Goal: Task Accomplishment & Management: Use online tool/utility

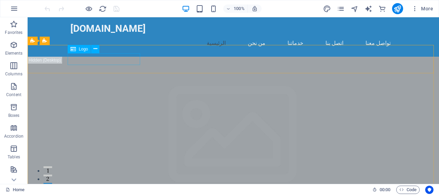
click at [84, 49] on span "Logo" at bounding box center [83, 49] width 9 height 4
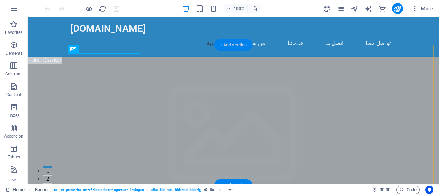
drag, startPoint x: 235, startPoint y: 47, endPoint x: 39, endPoint y: 76, distance: 198.1
click at [235, 47] on div "+ Add section" at bounding box center [233, 45] width 38 height 12
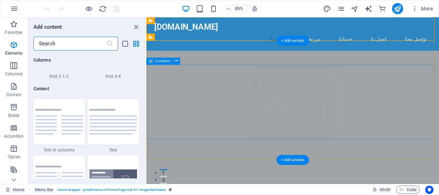
scroll to position [1207, 0]
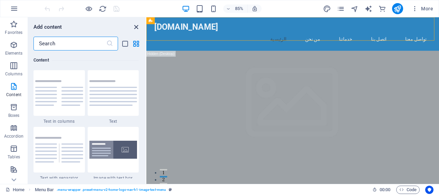
click at [135, 26] on icon "close panel" at bounding box center [136, 27] width 8 height 8
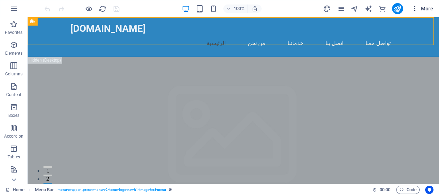
click at [416, 10] on icon "button" at bounding box center [414, 8] width 7 height 7
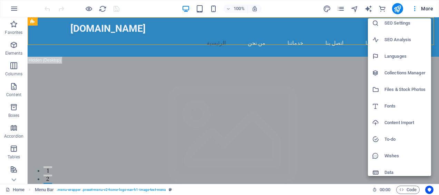
scroll to position [25, 0]
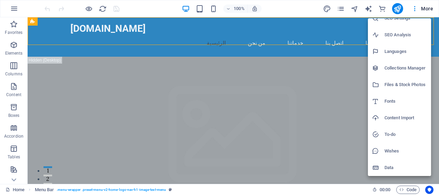
click at [400, 55] on h6 "Languages" at bounding box center [405, 51] width 42 height 8
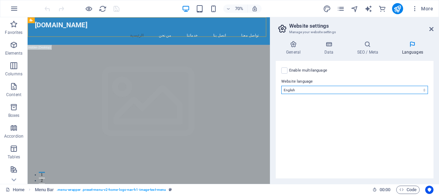
click at [352, 87] on select "Abkhazian Afar Afrikaans Akan Albanian Amharic Arabic Aragonese Armenian Assame…" at bounding box center [354, 90] width 147 height 8
select select "6"
click at [281, 86] on select "Abkhazian Afar Afrikaans Akan Albanian Amharic Arabic Aragonese Armenian Assame…" at bounding box center [354, 90] width 147 height 8
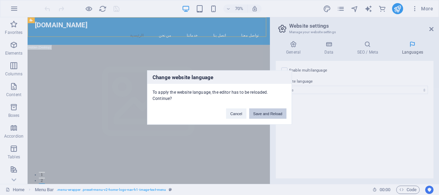
click at [268, 110] on button "Save and Reload" at bounding box center [267, 113] width 37 height 10
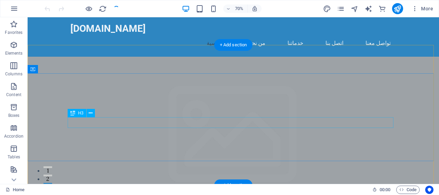
checkbox input "false"
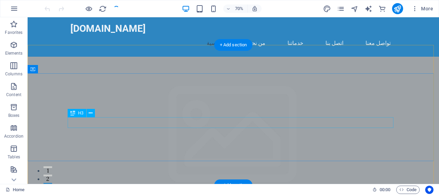
checkbox input "false"
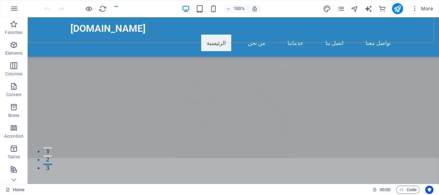
scroll to position [103, 0]
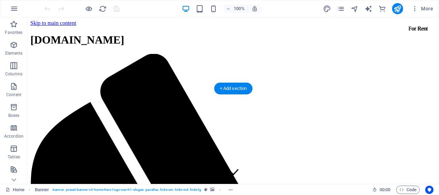
scroll to position [69, 0]
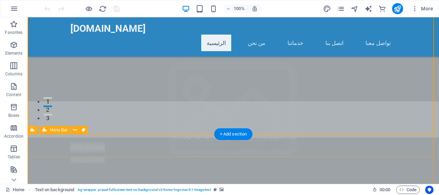
scroll to position [138, 0]
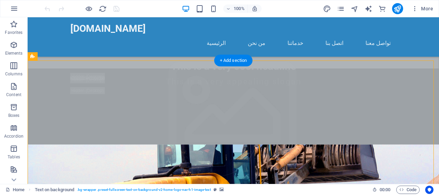
scroll to position [69, 0]
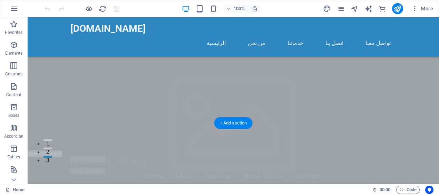
scroll to position [34, 0]
click at [241, 121] on div "+ Add section" at bounding box center [233, 123] width 38 height 12
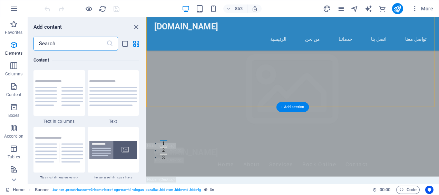
scroll to position [1207, 0]
click at [124, 152] on img at bounding box center [113, 149] width 48 height 18
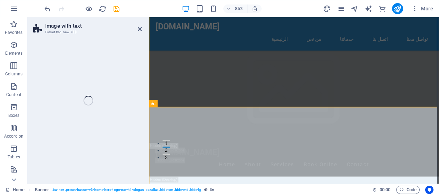
click at [101, 148] on div "Image with text Preset #ed-new-700 Drag here to replace the existing content. P…" at bounding box center [233, 100] width 411 height 166
click at [118, 150] on div "Image with text Preset #ed-new-700 Drag here to replace the existing content. P…" at bounding box center [233, 100] width 411 height 166
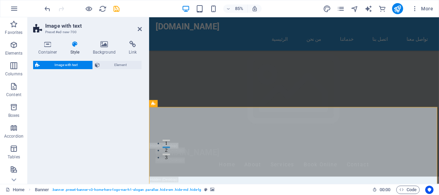
select select "rem"
select select "px"
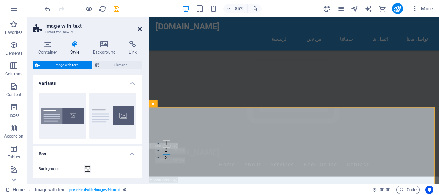
click at [141, 29] on icon at bounding box center [140, 29] width 4 height 6
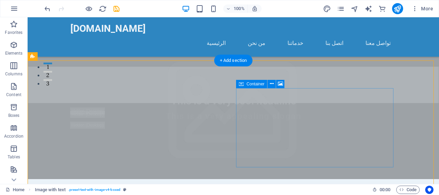
scroll to position [69, 0]
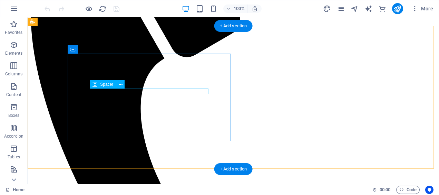
scroll to position [103, 0]
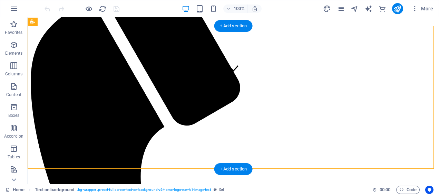
click at [50, 80] on div "Drag here to replace the existing content. Press “Ctrl” if you want to create a…" at bounding box center [233, 100] width 411 height 166
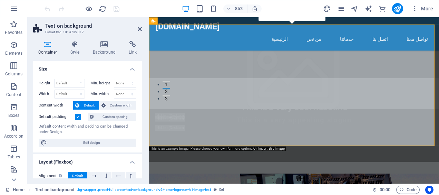
click at [106, 52] on h4 "Background" at bounding box center [106, 48] width 36 height 14
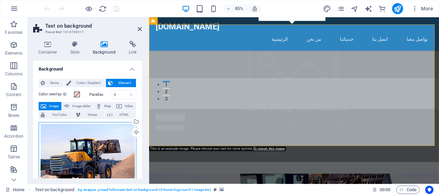
click at [91, 146] on div "Drag files here, click to choose files or select files from Files or our free s…" at bounding box center [88, 161] width 98 height 78
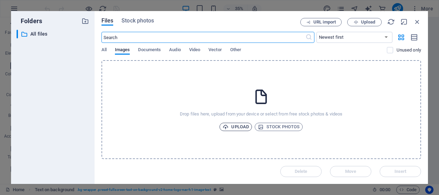
click at [244, 128] on span "Upload" at bounding box center [236, 126] width 26 height 8
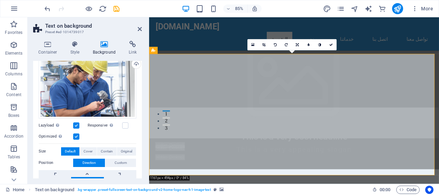
scroll to position [69, 0]
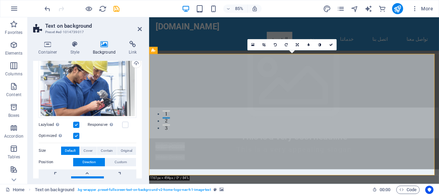
click at [75, 123] on label at bounding box center [76, 124] width 6 height 6
click at [0, 0] on input "Lazyload Loading images after the page loads improves page speed." at bounding box center [0, 0] width 0 height 0
click at [75, 123] on label at bounding box center [76, 124] width 6 height 6
click at [0, 0] on input "Lazyload Loading images after the page loads improves page speed." at bounding box center [0, 0] width 0 height 0
click at [73, 132] on label at bounding box center [76, 135] width 6 height 6
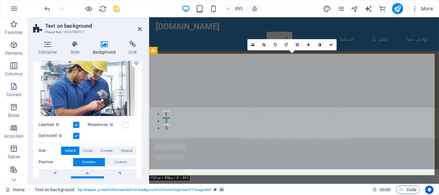
click at [0, 0] on input "Optimized Images are compressed to improve page speed." at bounding box center [0, 0] width 0 height 0
click at [77, 137] on label at bounding box center [76, 135] width 6 height 6
click at [0, 0] on input "Optimized Images are compressed to improve page speed." at bounding box center [0, 0] width 0 height 0
click at [77, 137] on label at bounding box center [76, 135] width 6 height 6
click at [0, 0] on input "Optimized Images are compressed to improve page speed." at bounding box center [0, 0] width 0 height 0
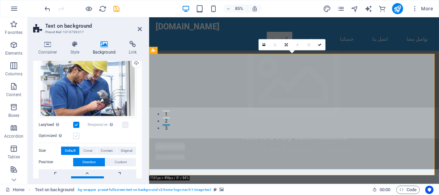
click at [77, 137] on label at bounding box center [76, 135] width 6 height 6
click at [0, 0] on input "Optimized Images are compressed to improve page speed." at bounding box center [0, 0] width 0 height 0
click at [77, 137] on label at bounding box center [76, 135] width 6 height 6
click at [0, 0] on input "Optimized Images are compressed to improve page speed." at bounding box center [0, 0] width 0 height 0
click at [77, 137] on label at bounding box center [76, 135] width 6 height 6
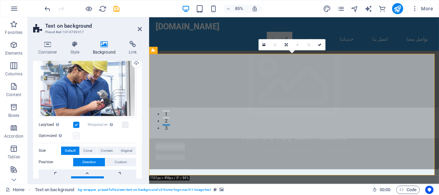
click at [0, 0] on input "Optimized Images are compressed to improve page speed." at bounding box center [0, 0] width 0 height 0
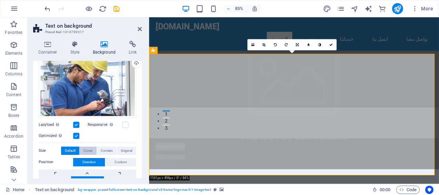
click at [88, 149] on span "Cover" at bounding box center [87, 150] width 9 height 8
click at [105, 150] on span "Contain" at bounding box center [107, 150] width 12 height 8
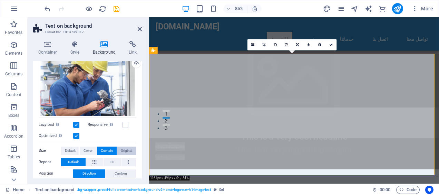
click at [126, 149] on span "Original" at bounding box center [126, 150] width 11 height 8
click at [73, 150] on span "Default" at bounding box center [70, 150] width 11 height 8
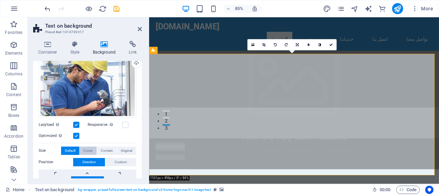
click at [89, 151] on span "Cover" at bounding box center [87, 150] width 9 height 8
click at [73, 150] on span "Default" at bounding box center [70, 150] width 11 height 8
click at [117, 158] on span "Custom" at bounding box center [121, 162] width 12 height 8
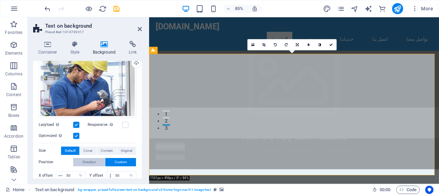
click at [92, 161] on span "Direction" at bounding box center [88, 162] width 13 height 8
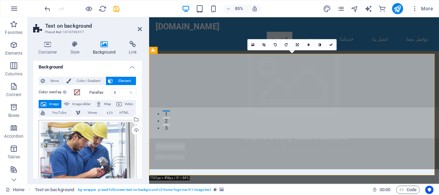
scroll to position [0, 0]
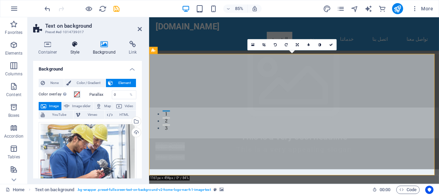
click at [76, 47] on icon at bounding box center [75, 44] width 20 height 7
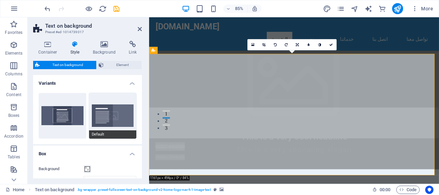
click at [112, 117] on button "Default" at bounding box center [113, 116] width 48 height 46
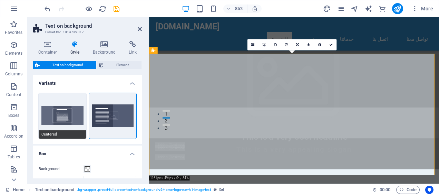
click at [70, 114] on button "Centered" at bounding box center [63, 116] width 48 height 46
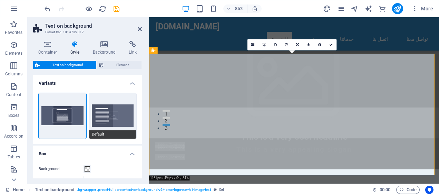
click at [120, 113] on button "Default" at bounding box center [113, 116] width 48 height 46
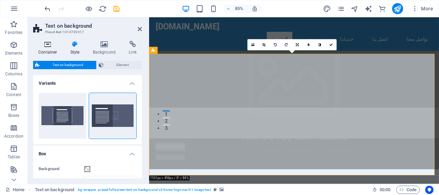
click at [50, 48] on h4 "Container" at bounding box center [49, 48] width 32 height 14
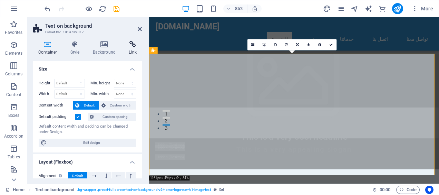
click at [130, 49] on h4 "Link" at bounding box center [132, 48] width 18 height 14
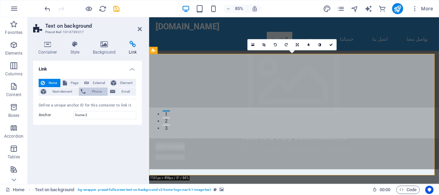
click at [97, 92] on span "Phone" at bounding box center [97, 91] width 18 height 8
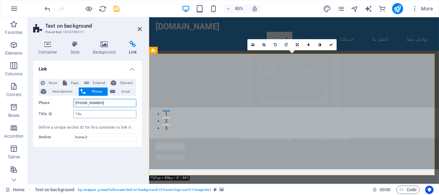
type input "+201005177674"
click at [88, 115] on input "Title Additional link description, should not be the same as the link text. The…" at bounding box center [104, 114] width 63 height 8
type input "ث"
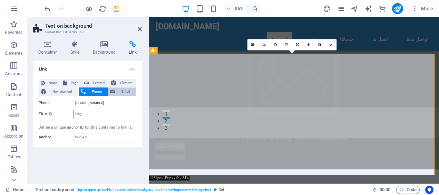
type input "Eng."
click at [126, 91] on span "Email" at bounding box center [125, 91] width 17 height 8
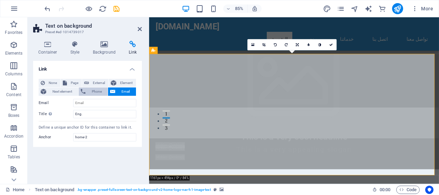
click at [97, 91] on span "Phone" at bounding box center [97, 91] width 18 height 8
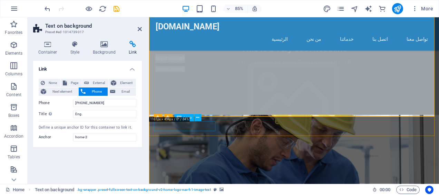
scroll to position [138, 0]
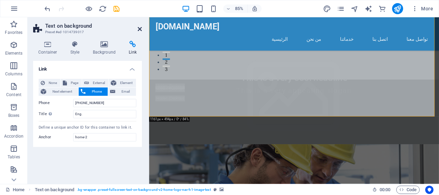
click at [138, 29] on icon at bounding box center [140, 29] width 4 height 6
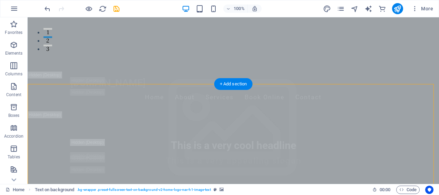
scroll to position [0, 0]
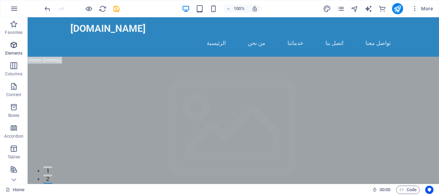
click at [13, 48] on icon "button" at bounding box center [14, 45] width 8 height 8
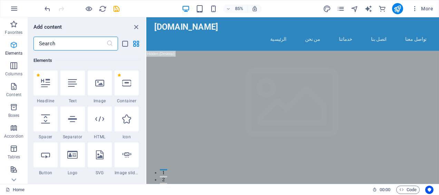
scroll to position [73, 0]
click at [14, 26] on icon "button" at bounding box center [14, 24] width 8 height 8
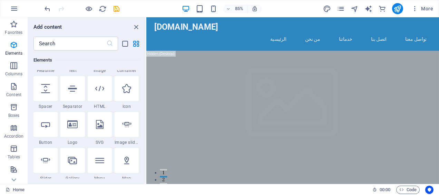
scroll to position [138, 0]
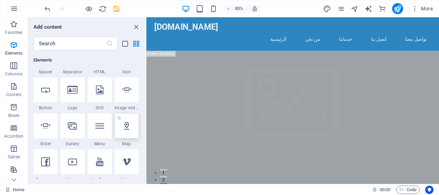
click at [130, 128] on icon at bounding box center [126, 125] width 9 height 9
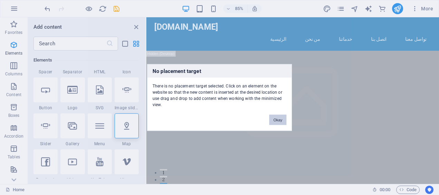
click at [276, 119] on button "Okay" at bounding box center [277, 120] width 17 height 10
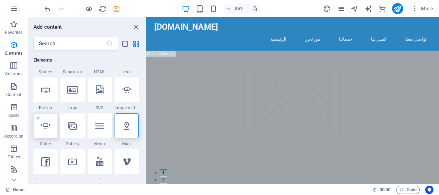
click at [45, 132] on div at bounding box center [45, 125] width 24 height 25
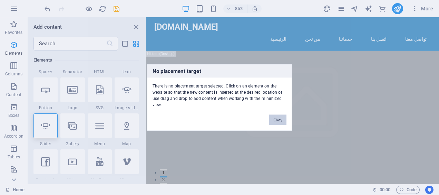
click at [281, 121] on button "Okay" at bounding box center [277, 120] width 17 height 10
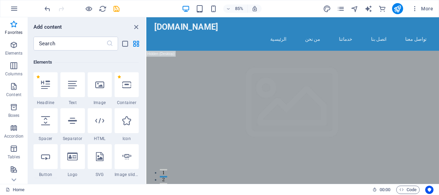
scroll to position [0, 0]
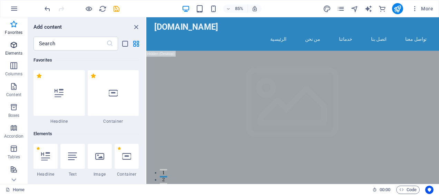
click at [13, 46] on icon "button" at bounding box center [14, 45] width 8 height 8
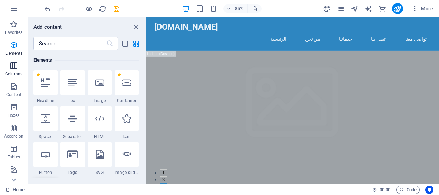
click at [13, 66] on icon "button" at bounding box center [14, 65] width 8 height 8
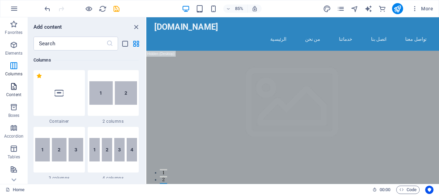
click at [13, 90] on icon "button" at bounding box center [14, 86] width 8 height 8
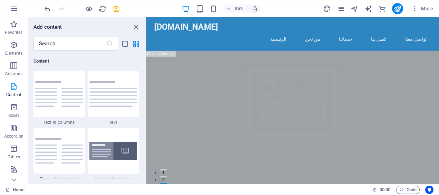
scroll to position [1207, 0]
click at [15, 113] on p "Boxes" at bounding box center [13, 115] width 11 height 6
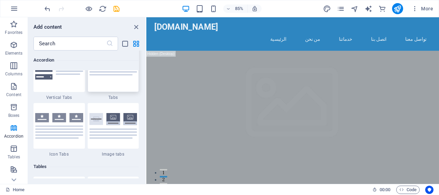
scroll to position [2351, 0]
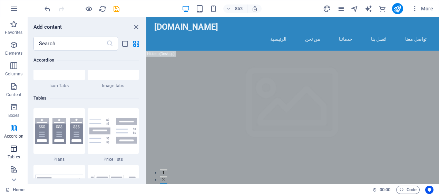
click at [17, 151] on icon "button" at bounding box center [14, 148] width 8 height 8
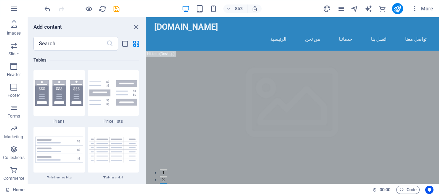
scroll to position [2217, 0]
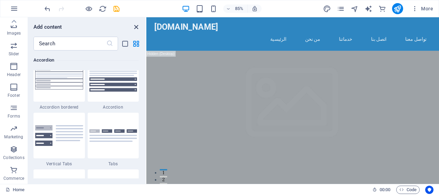
click at [137, 26] on icon "close panel" at bounding box center [136, 27] width 8 height 8
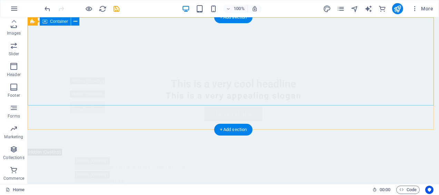
scroll to position [0, 0]
